Goal: Navigation & Orientation: Go to known website

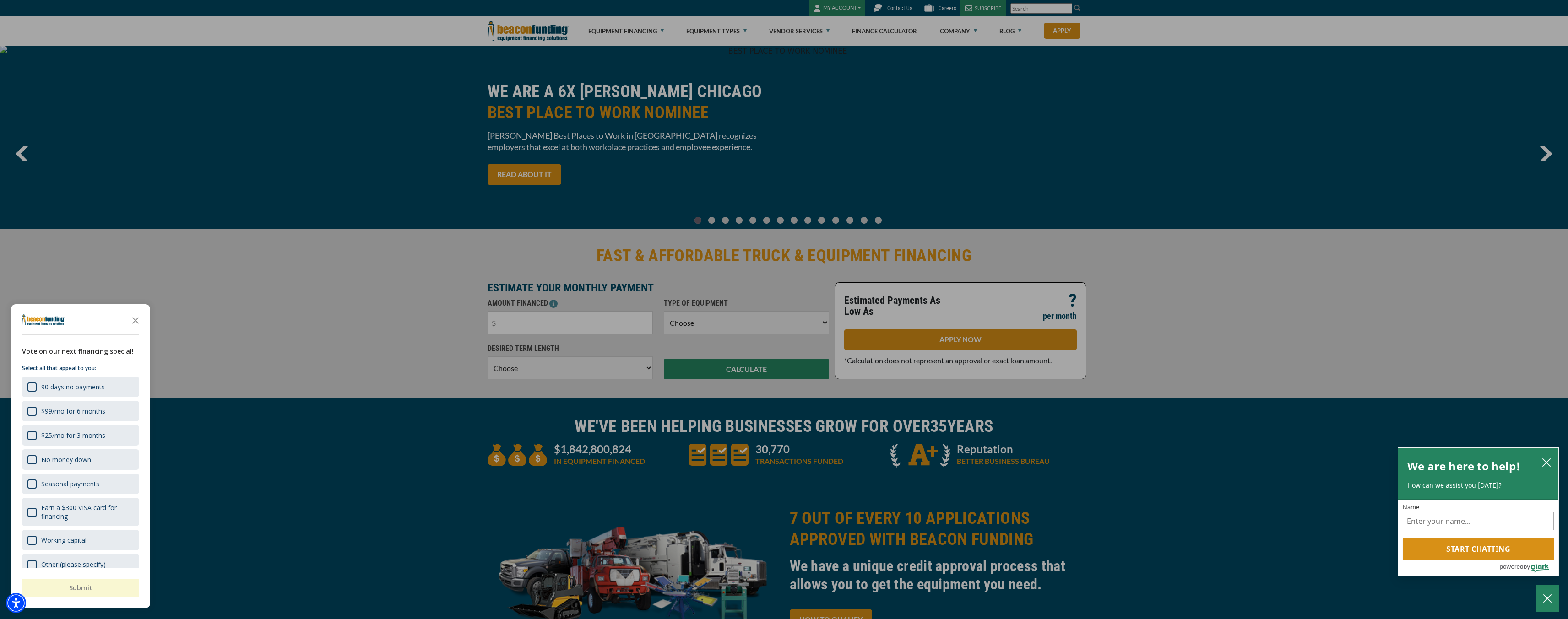
drag, startPoint x: 135, startPoint y: 318, endPoint x: 163, endPoint y: 301, distance: 32.8
click at [135, 318] on icon "Close the survey" at bounding box center [135, 319] width 18 height 18
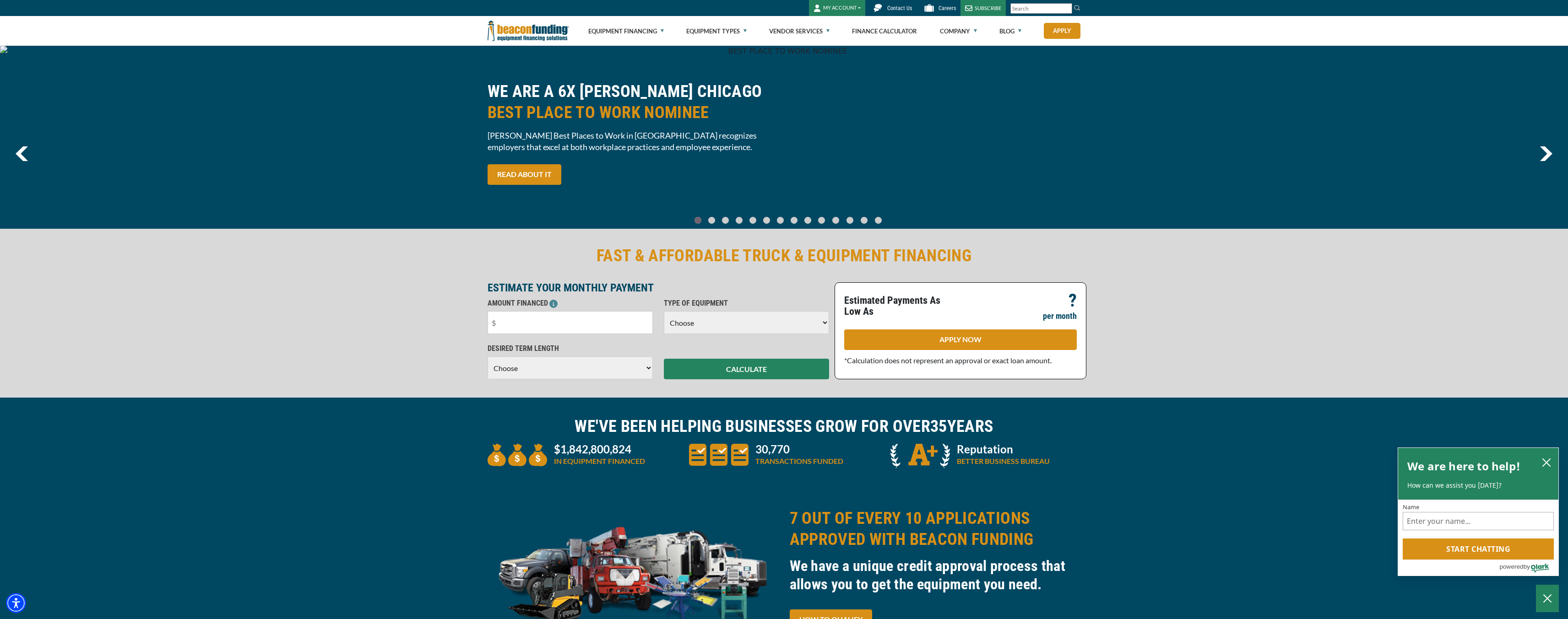
click at [541, 30] on img at bounding box center [528, 31] width 81 height 30
